Goal: Check status: Check status

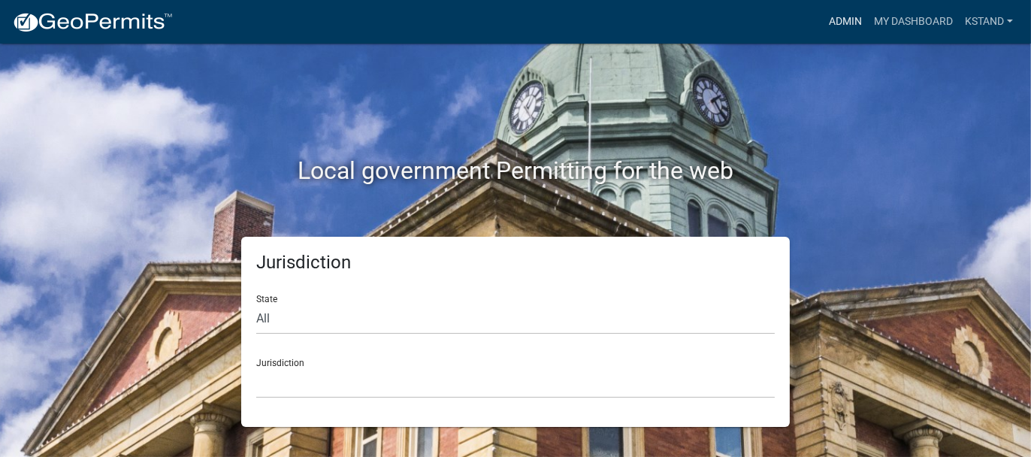
click at [843, 26] on link "Admin" at bounding box center [845, 22] width 45 height 29
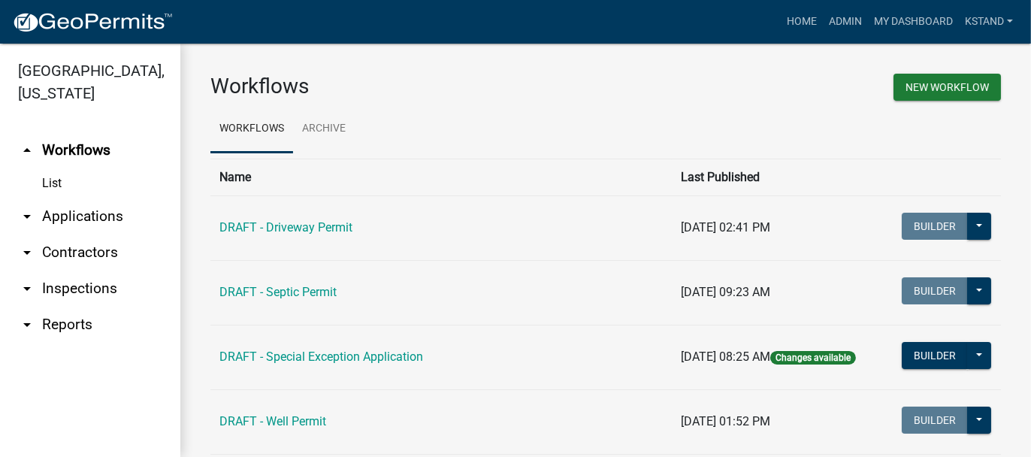
click at [58, 222] on link "arrow_drop_down Applications" at bounding box center [90, 216] width 180 height 36
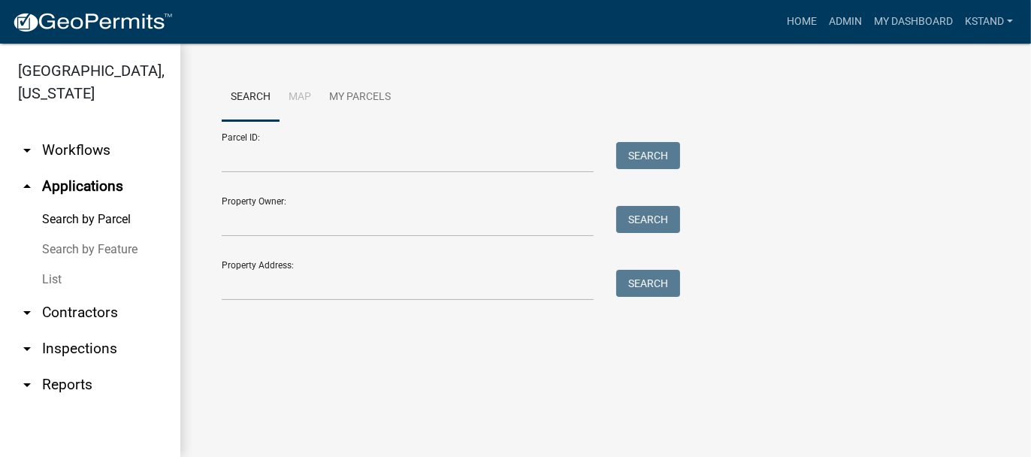
click at [60, 275] on link "List" at bounding box center [90, 280] width 180 height 30
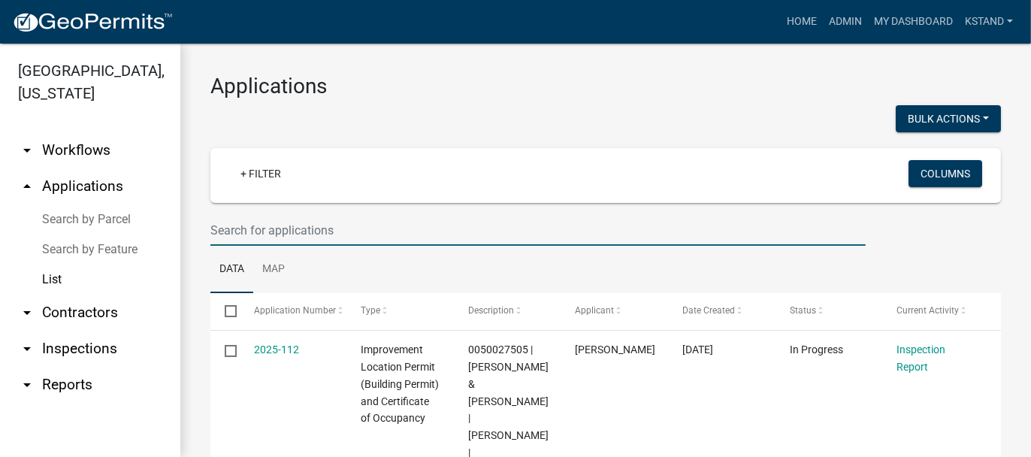
click at [260, 230] on input "text" at bounding box center [537, 230] width 655 height 31
type input "[PERSON_NAME]"
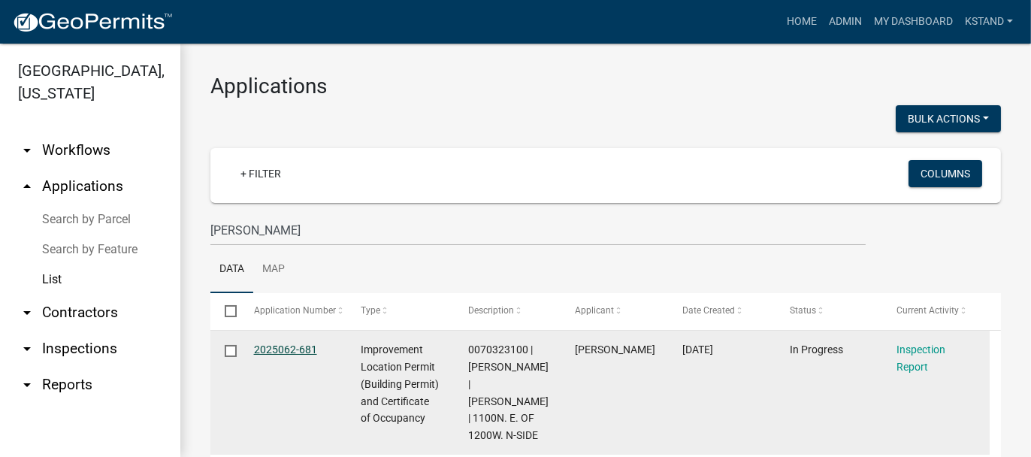
click at [271, 353] on link "2025062-681" at bounding box center [285, 349] width 63 height 12
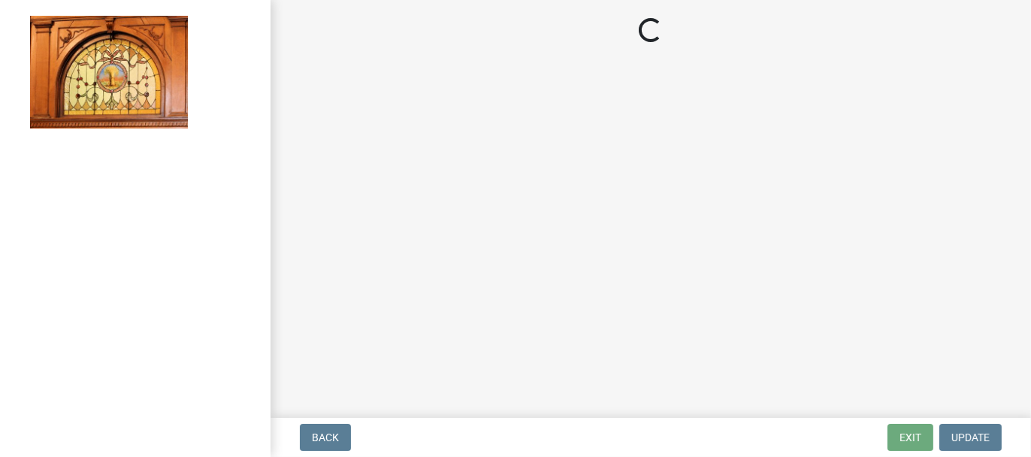
select select "62bb873c-c571-4454-ac8a-8c216551e2a3"
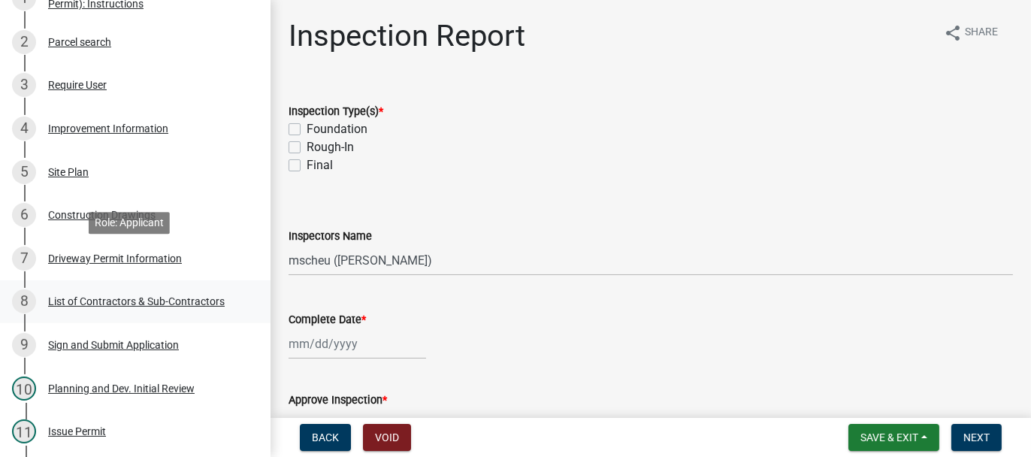
scroll to position [376, 0]
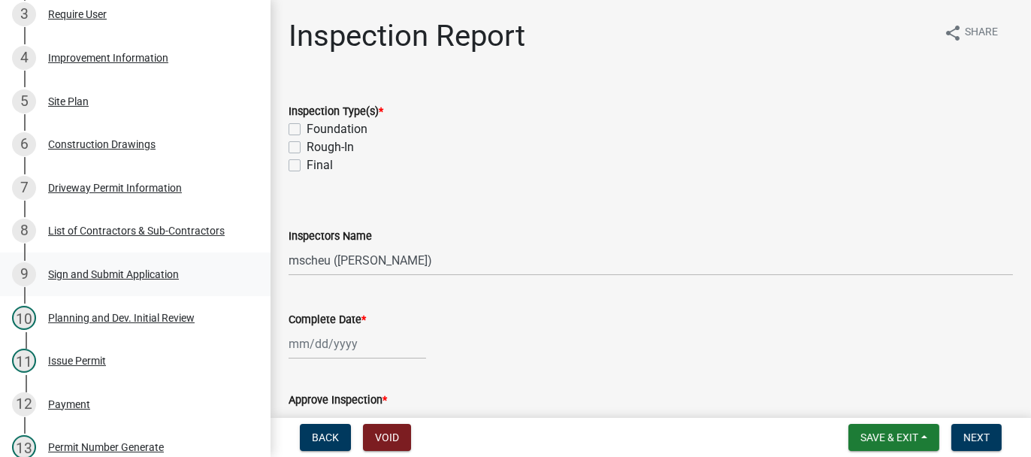
click at [128, 280] on div "Sign and Submit Application" at bounding box center [113, 274] width 131 height 11
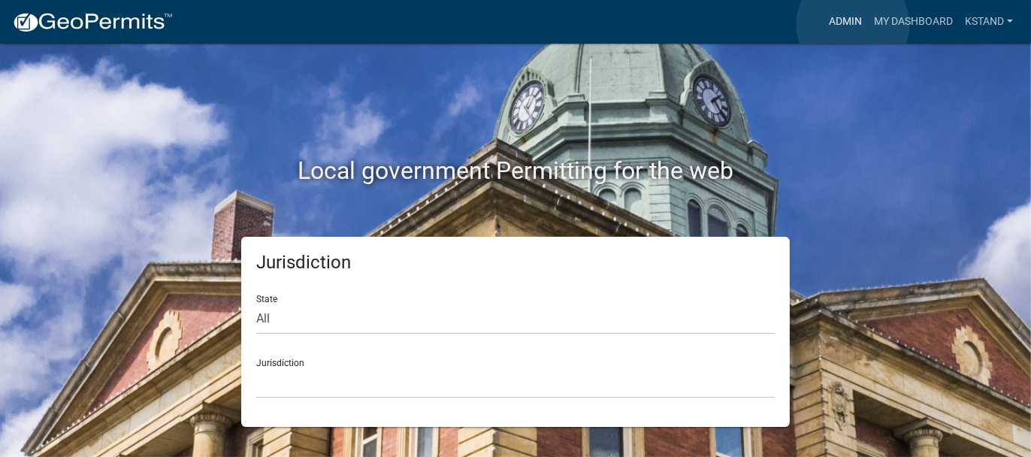
drag, startPoint x: 853, startPoint y: 25, endPoint x: 837, endPoint y: 41, distance: 22.9
click at [853, 24] on link "Admin" at bounding box center [845, 22] width 45 height 29
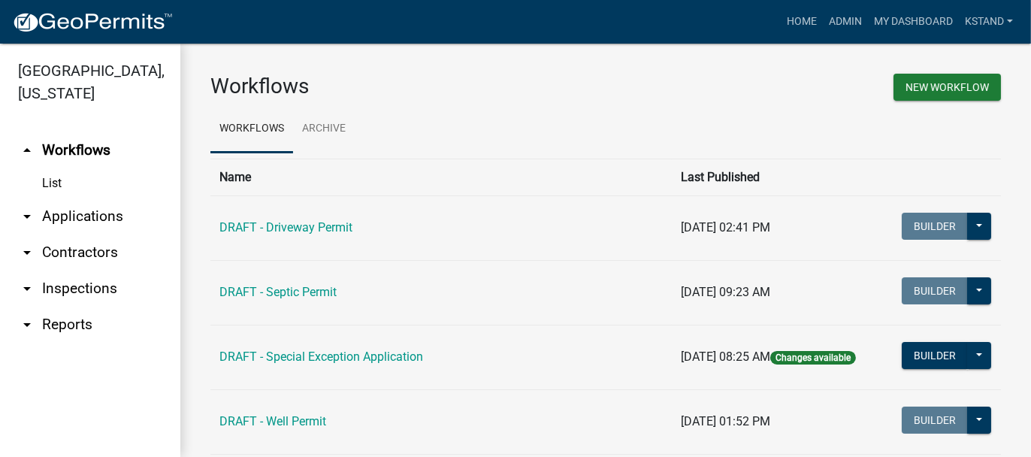
click at [95, 220] on link "arrow_drop_down Applications" at bounding box center [90, 216] width 180 height 36
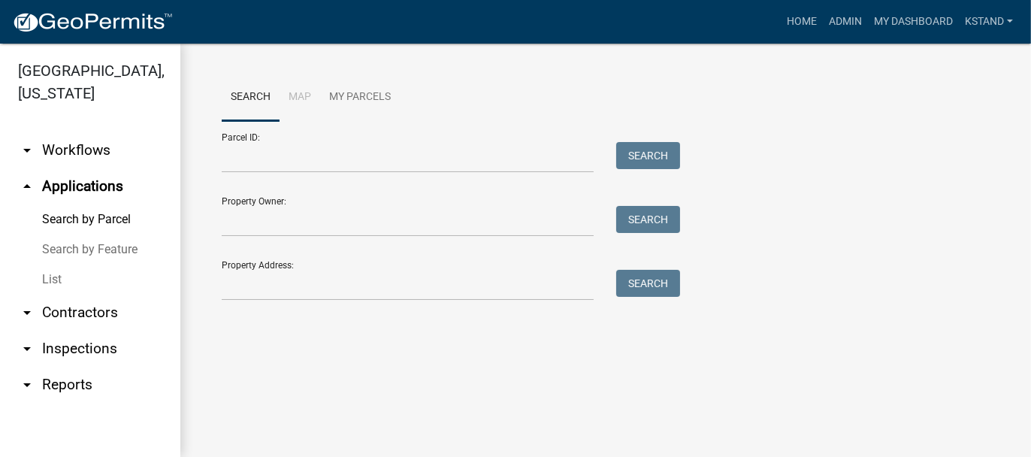
click at [52, 283] on link "List" at bounding box center [90, 280] width 180 height 30
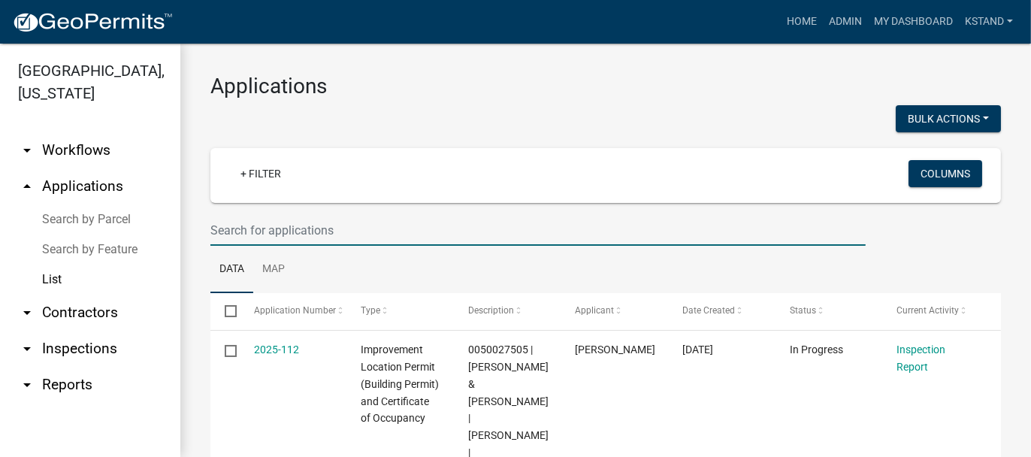
click at [247, 225] on input "text" at bounding box center [537, 230] width 655 height 31
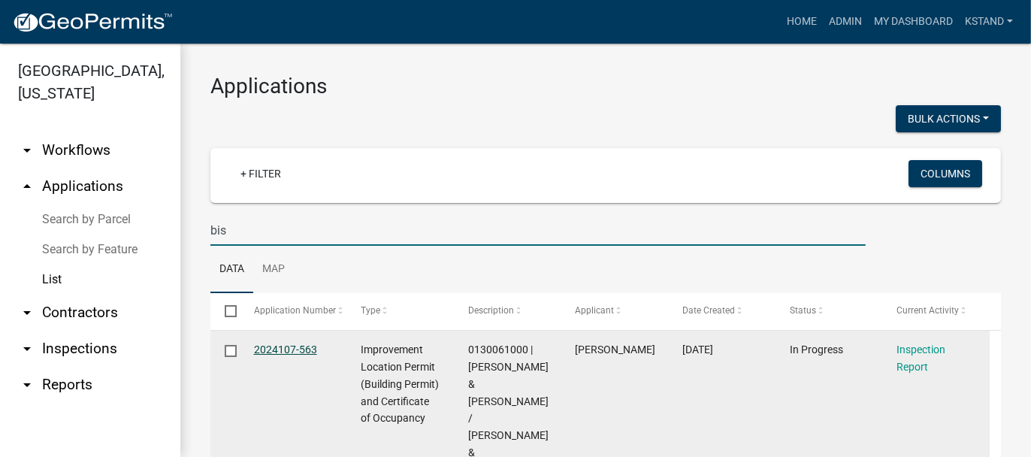
type input "bis"
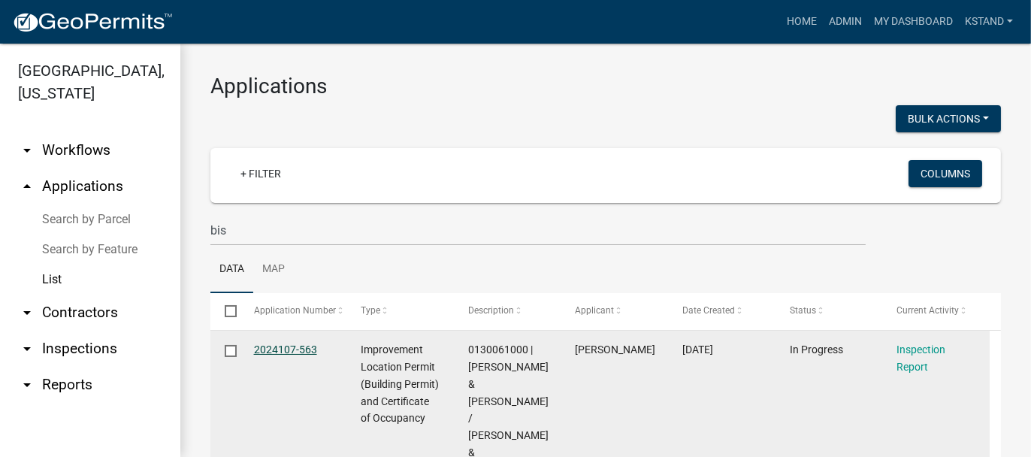
click at [297, 344] on link "2024107-563" at bounding box center [285, 349] width 63 height 12
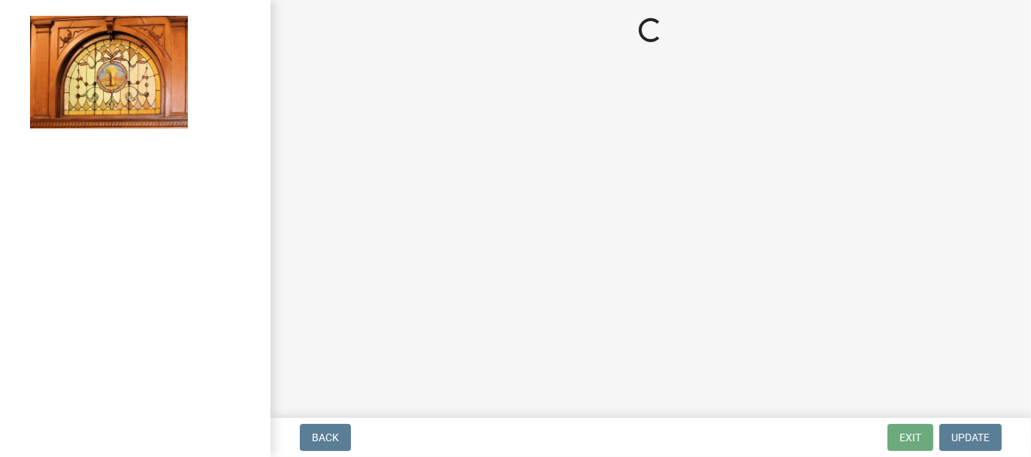
select select "62bb873c-c571-4454-ac8a-8c216551e2a3"
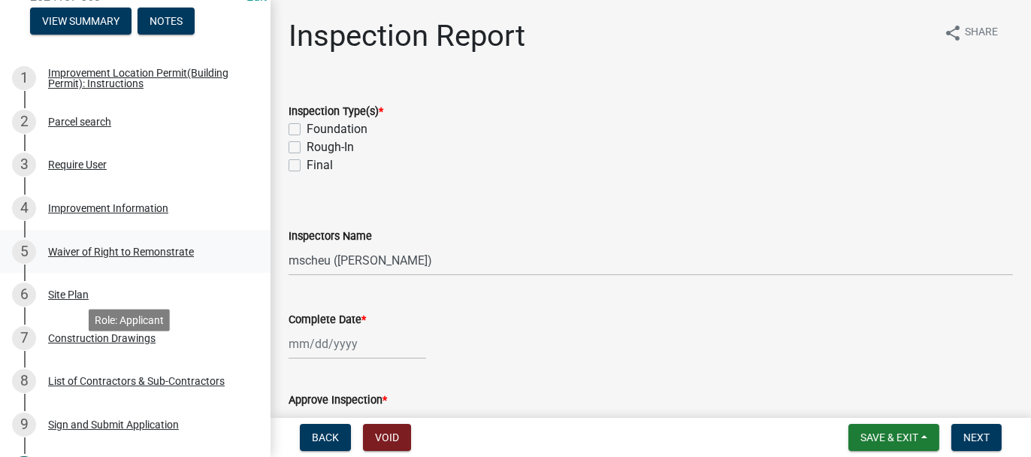
scroll to position [301, 0]
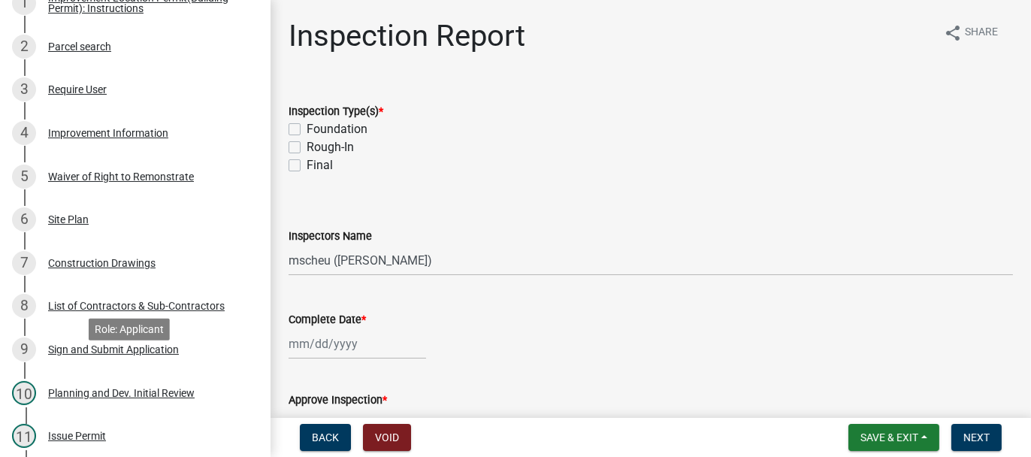
click at [136, 355] on div "Sign and Submit Application" at bounding box center [113, 349] width 131 height 11
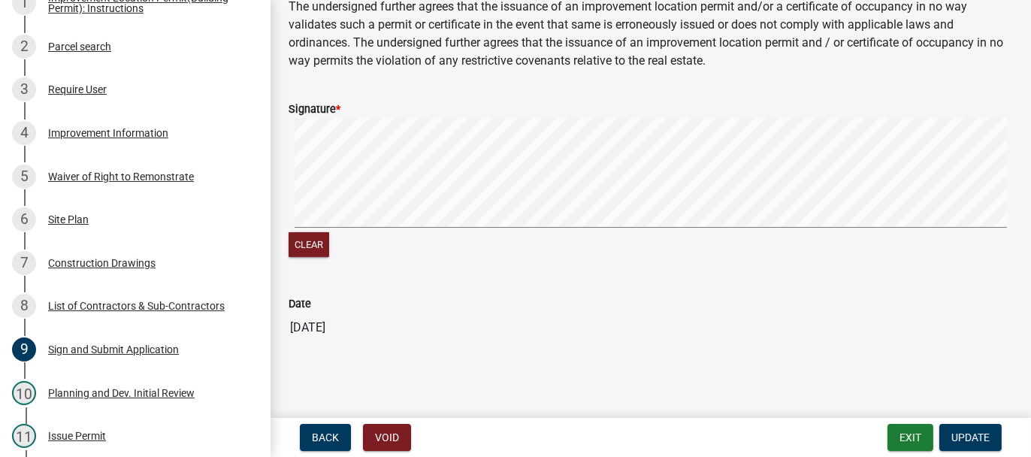
scroll to position [804, 0]
click at [906, 443] on button "Exit" at bounding box center [911, 437] width 46 height 27
